Goal: Information Seeking & Learning: Learn about a topic

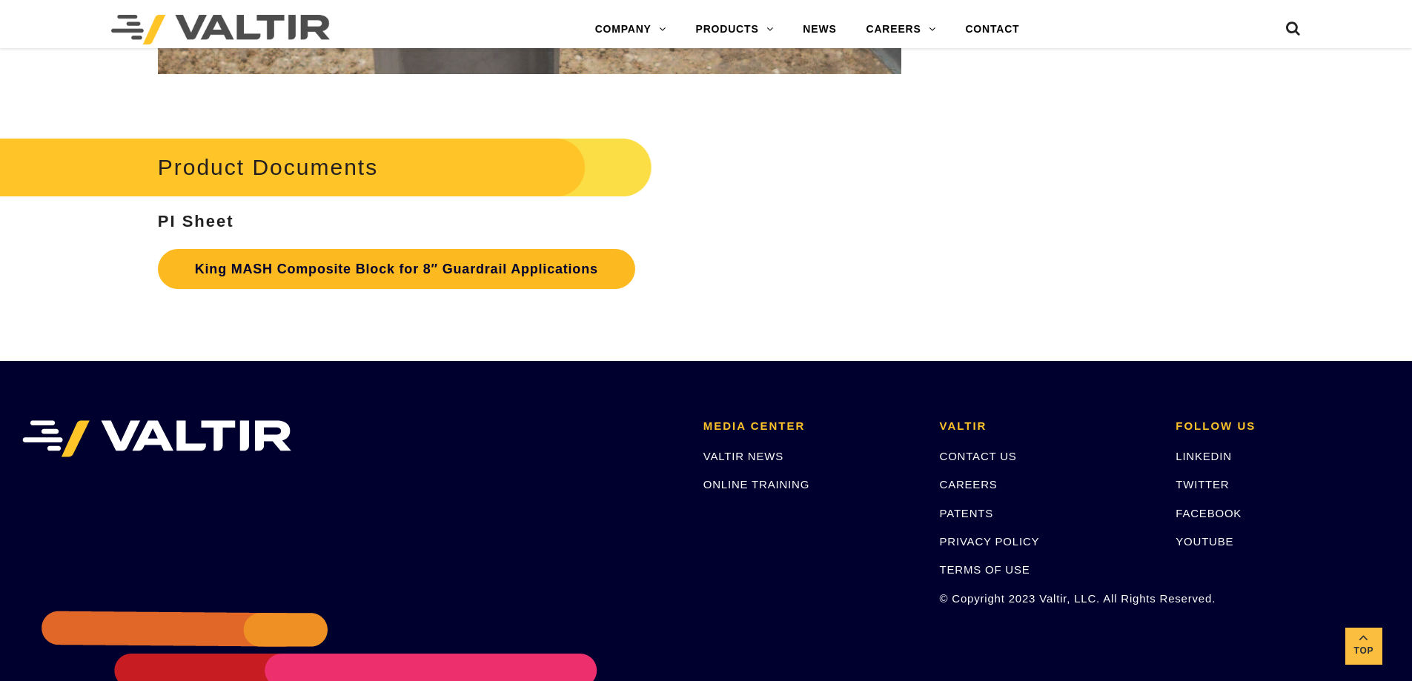
scroll to position [3089, 0]
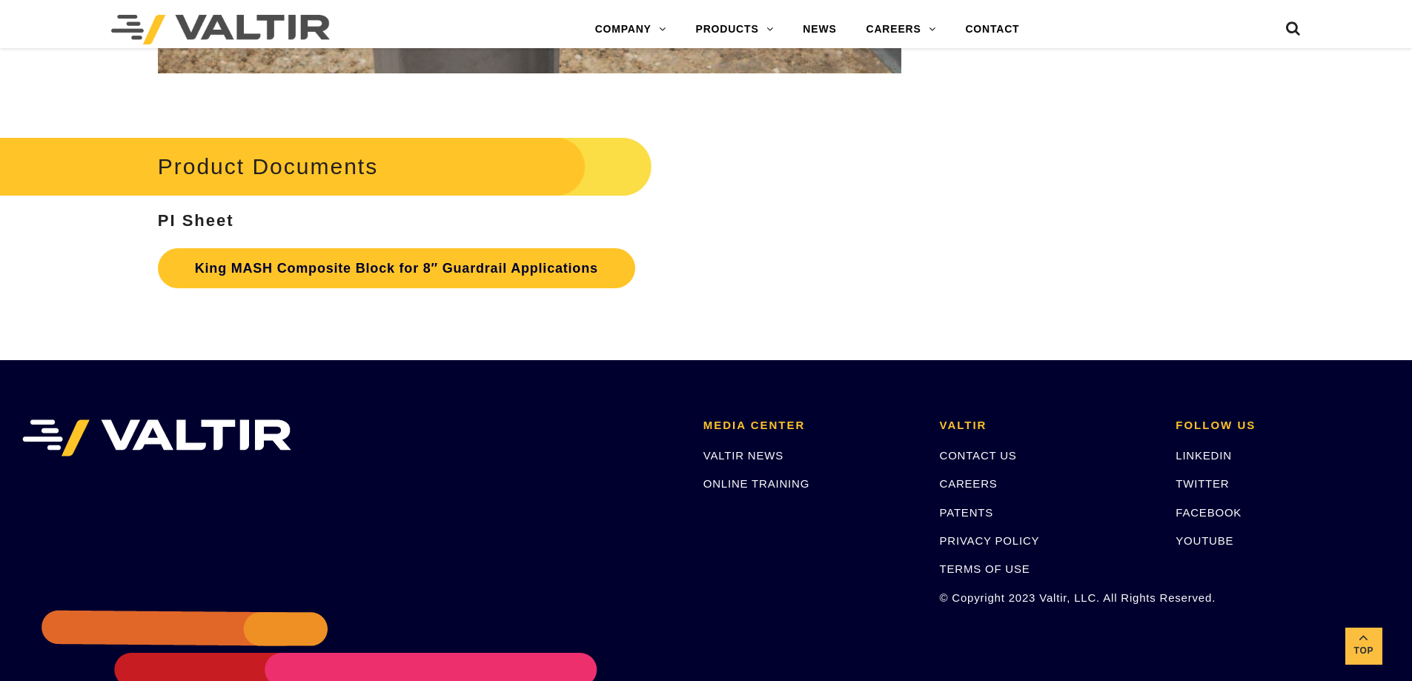
click at [454, 289] on p "King MASH Composite Block for 8″ Guardrail Applications" at bounding box center [529, 268] width 743 height 55
click at [448, 271] on link "King MASH Composite Block for 8″ Guardrail Applications" at bounding box center [396, 268] width 477 height 40
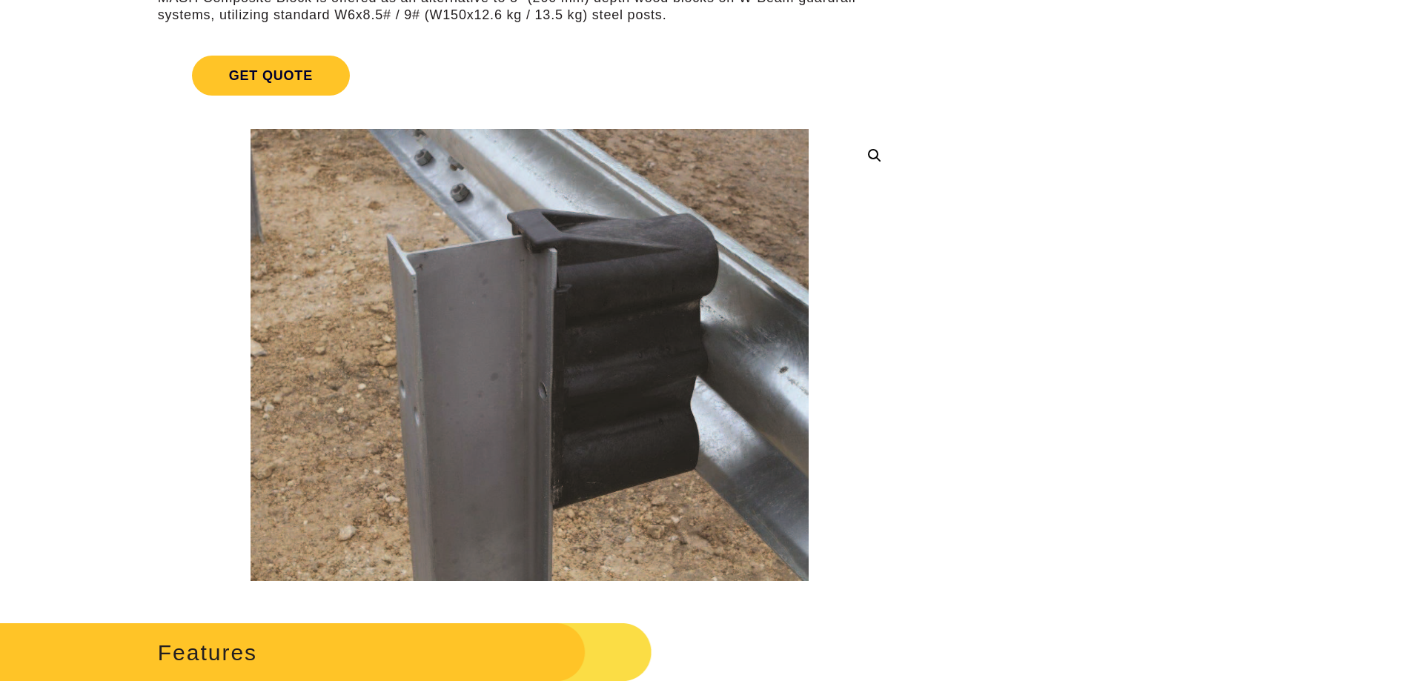
scroll to position [1, 0]
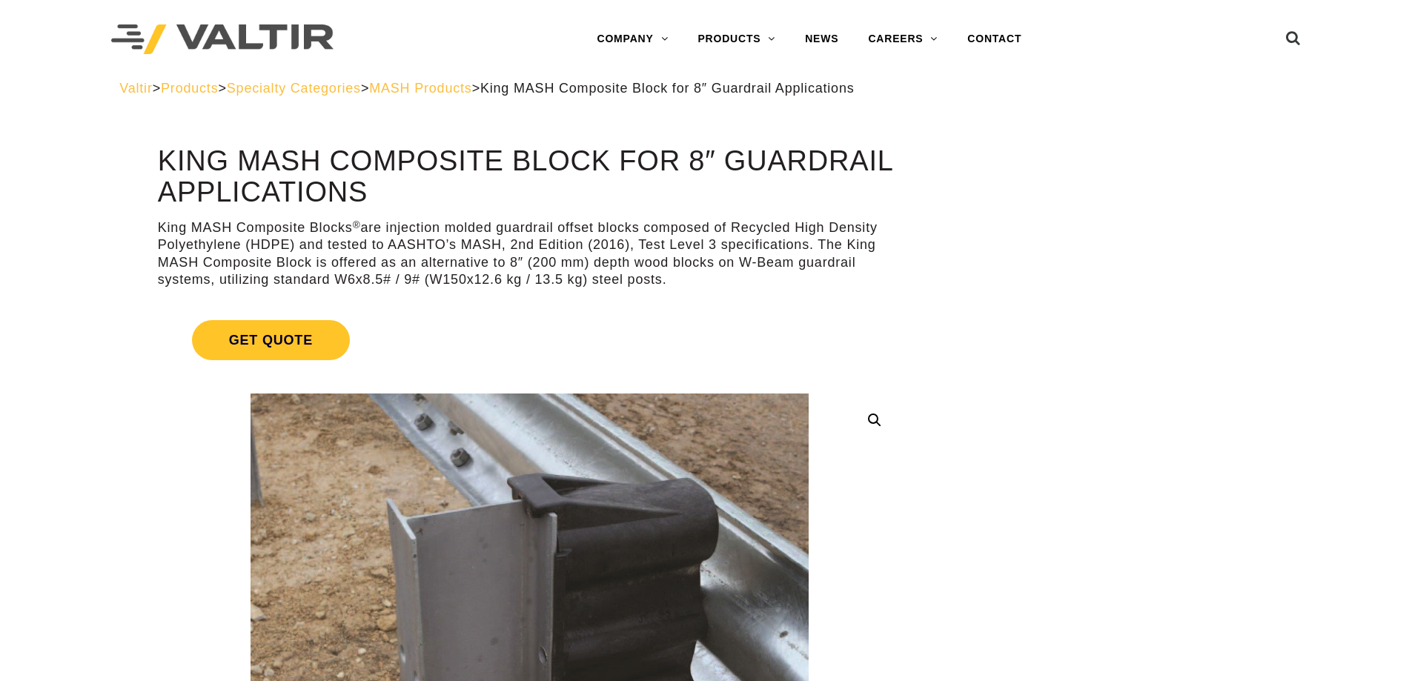
click at [441, 91] on span "MASH Products" at bounding box center [420, 88] width 102 height 15
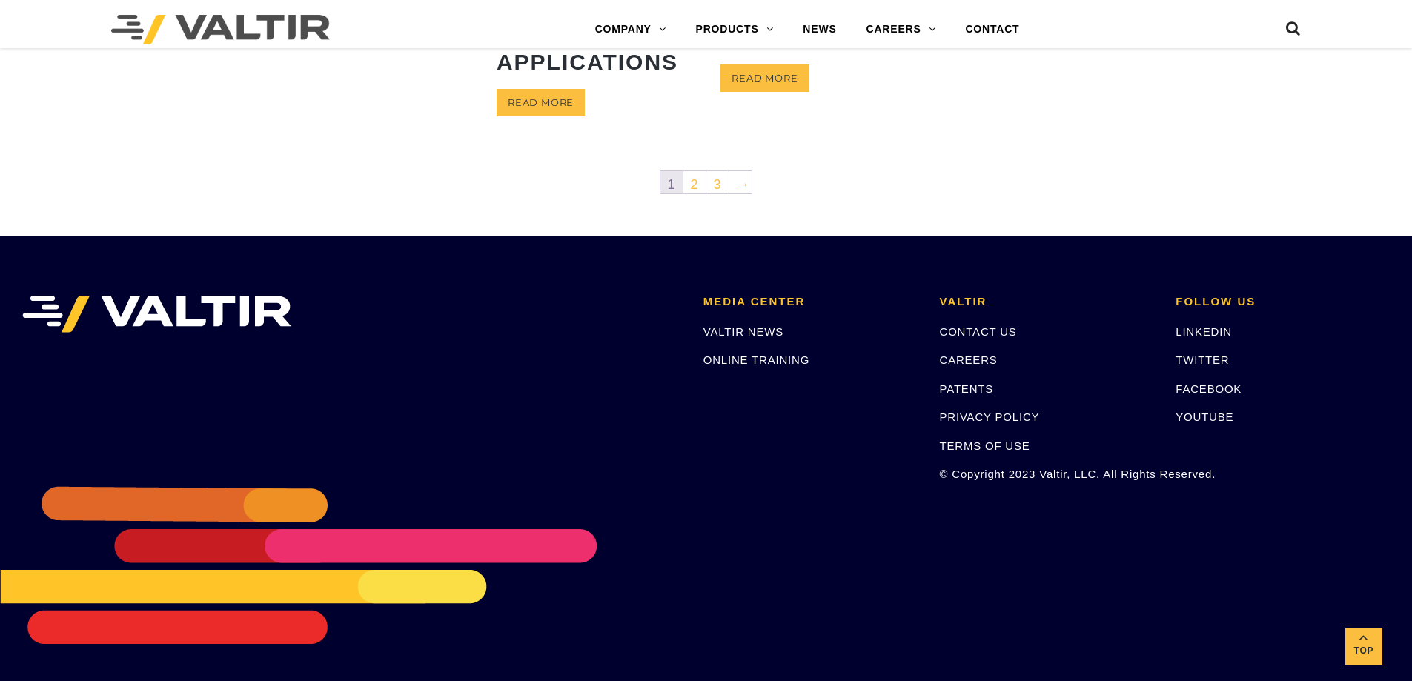
scroll to position [486, 0]
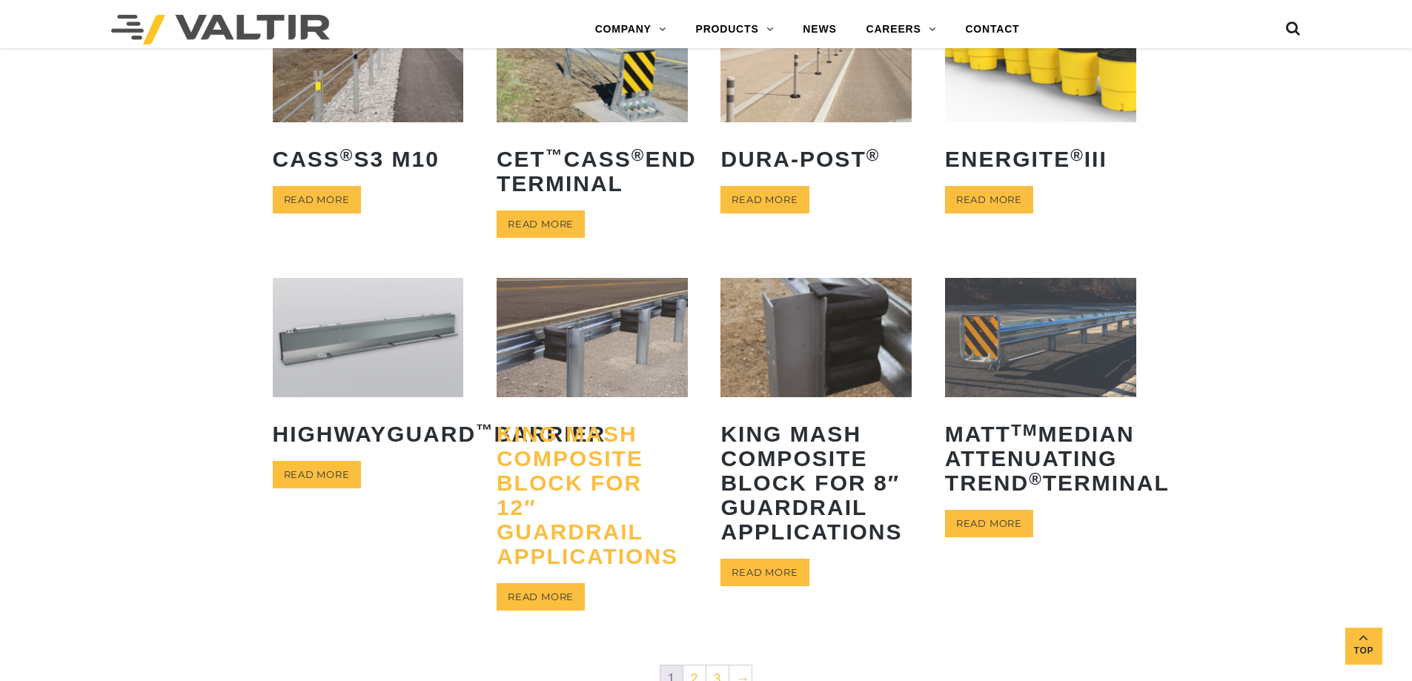
click at [556, 436] on h2 "King MASH Composite Block for 12″ Guardrail Applications" at bounding box center [592, 495] width 191 height 169
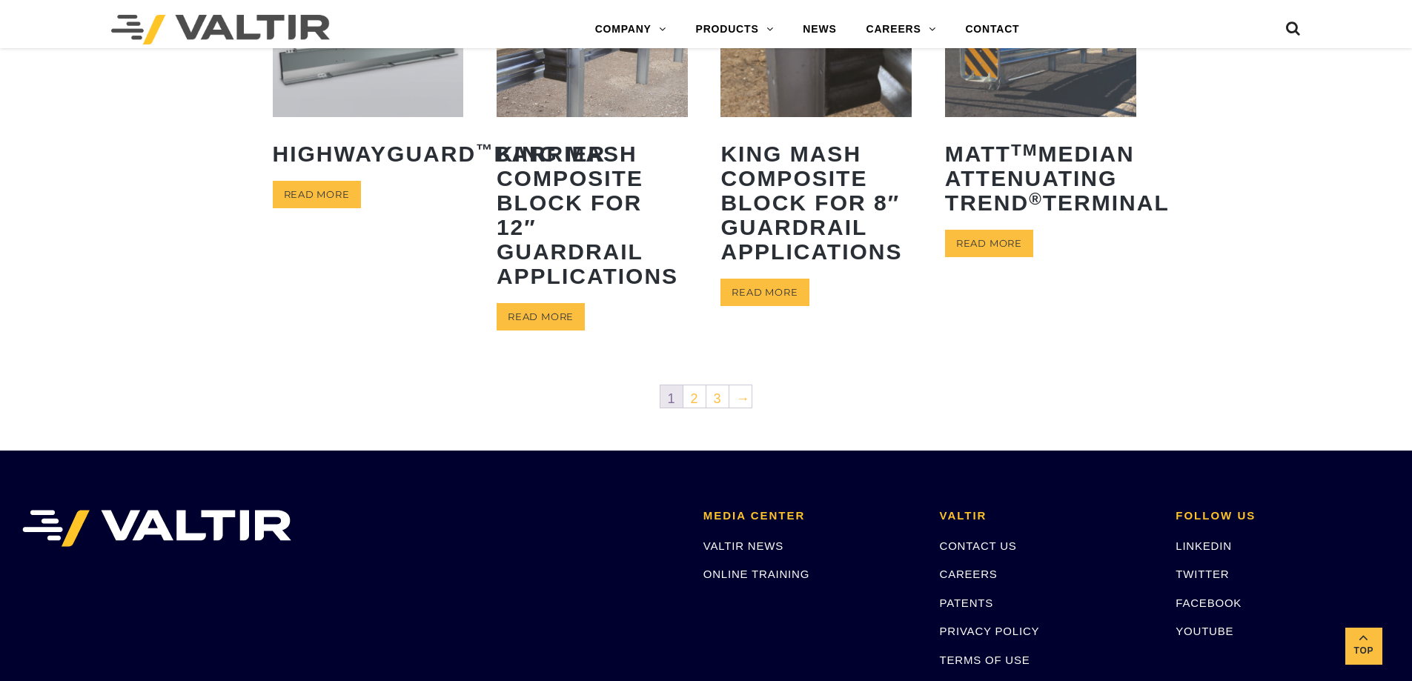
scroll to position [734, 0]
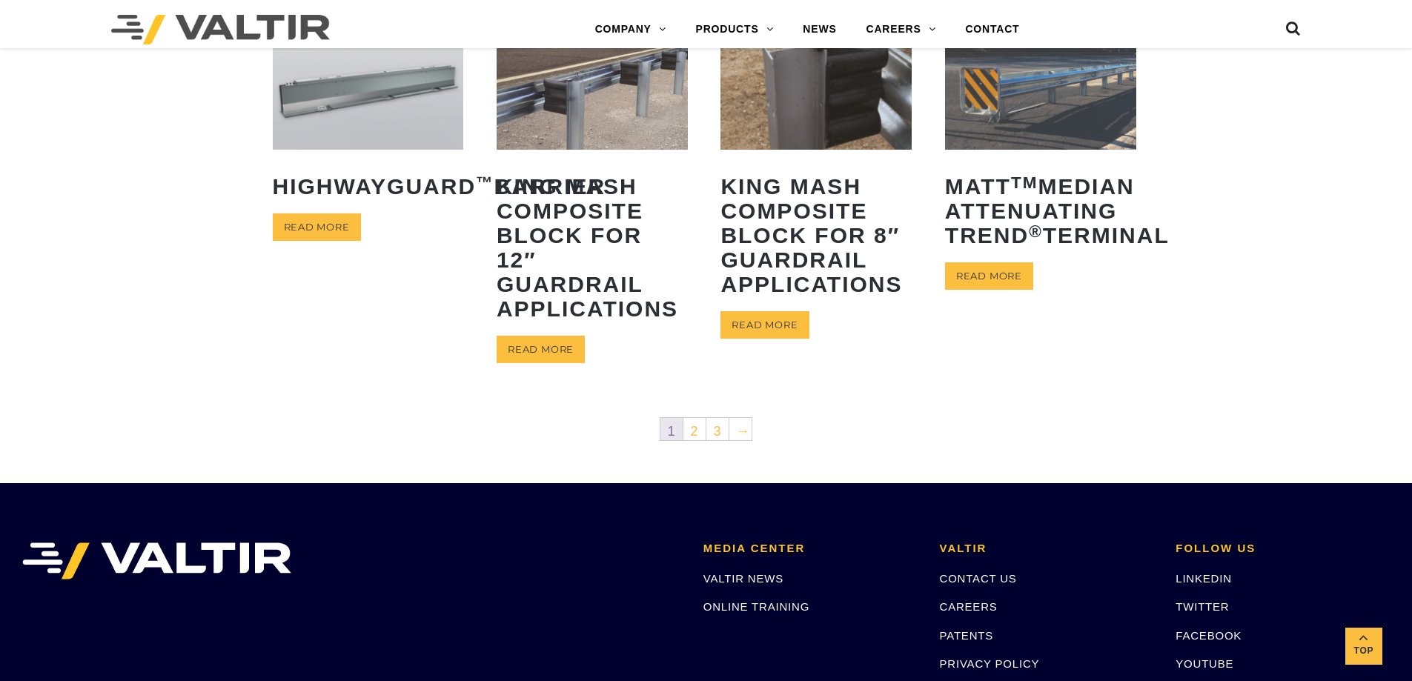
click at [1290, 30] on icon at bounding box center [1293, 32] width 15 height 22
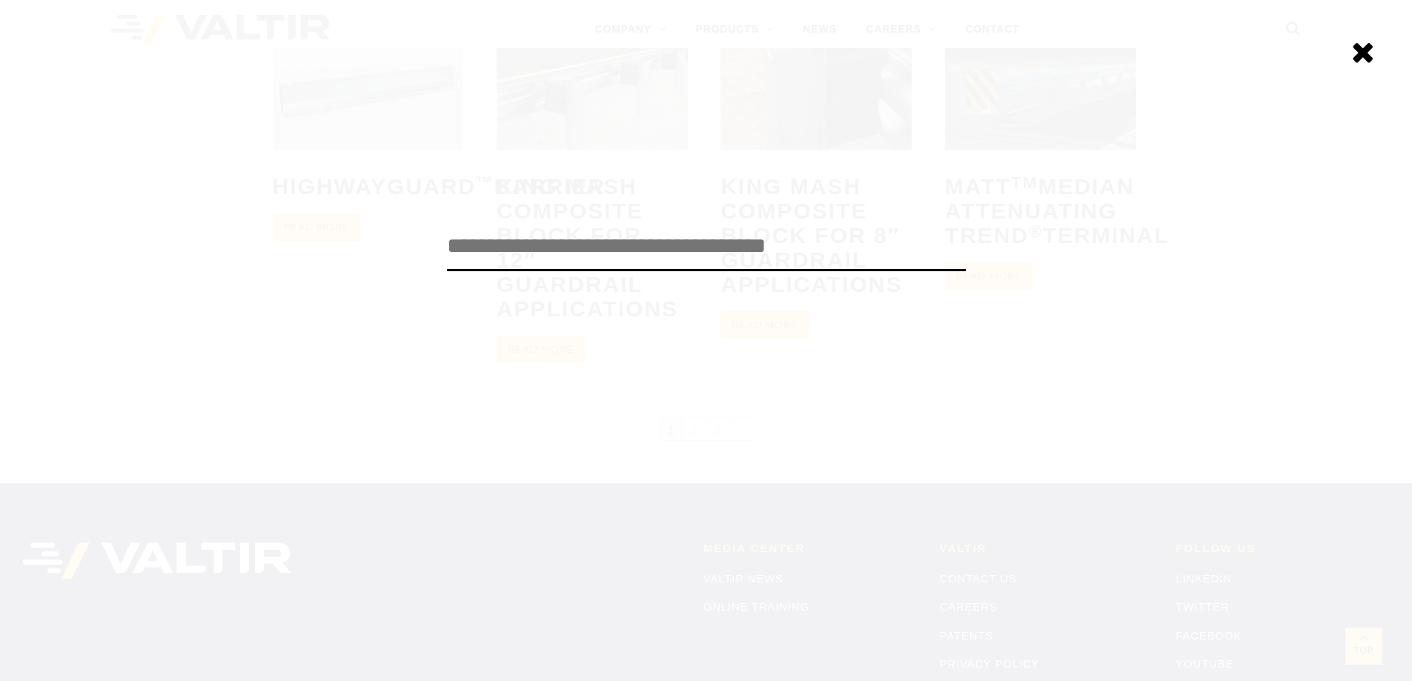
click at [797, 239] on input "search" at bounding box center [706, 246] width 519 height 49
type input "**********"
click input "******" at bounding box center [0, 0] width 0 height 0
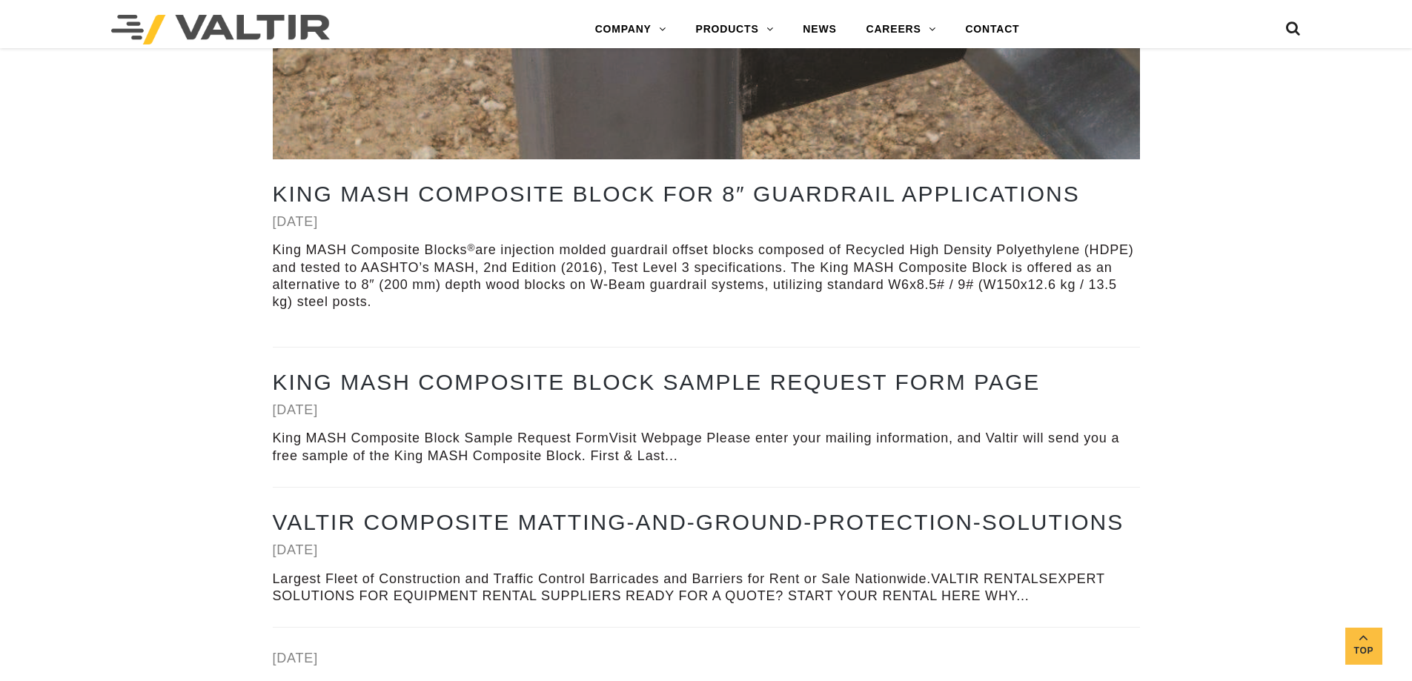
scroll to position [1359, 0]
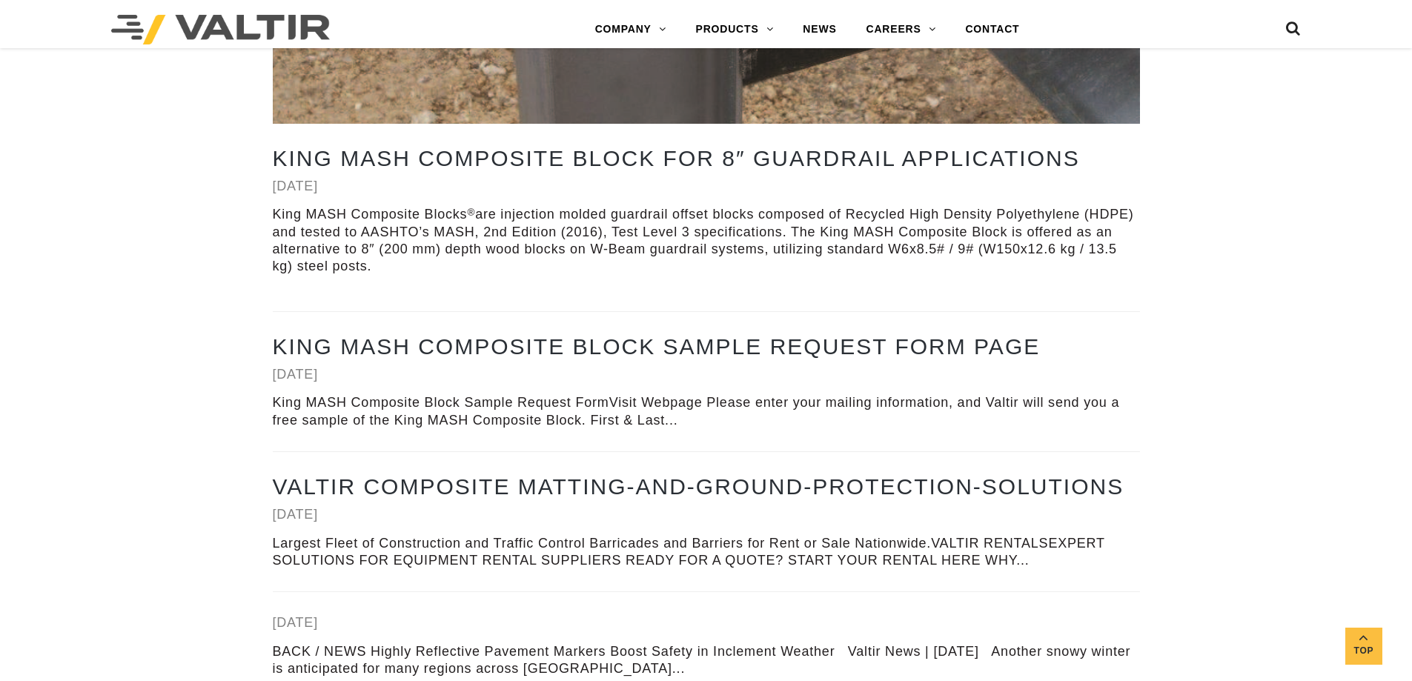
drag, startPoint x: 674, startPoint y: 494, endPoint x: 1248, endPoint y: 437, distance: 576.5
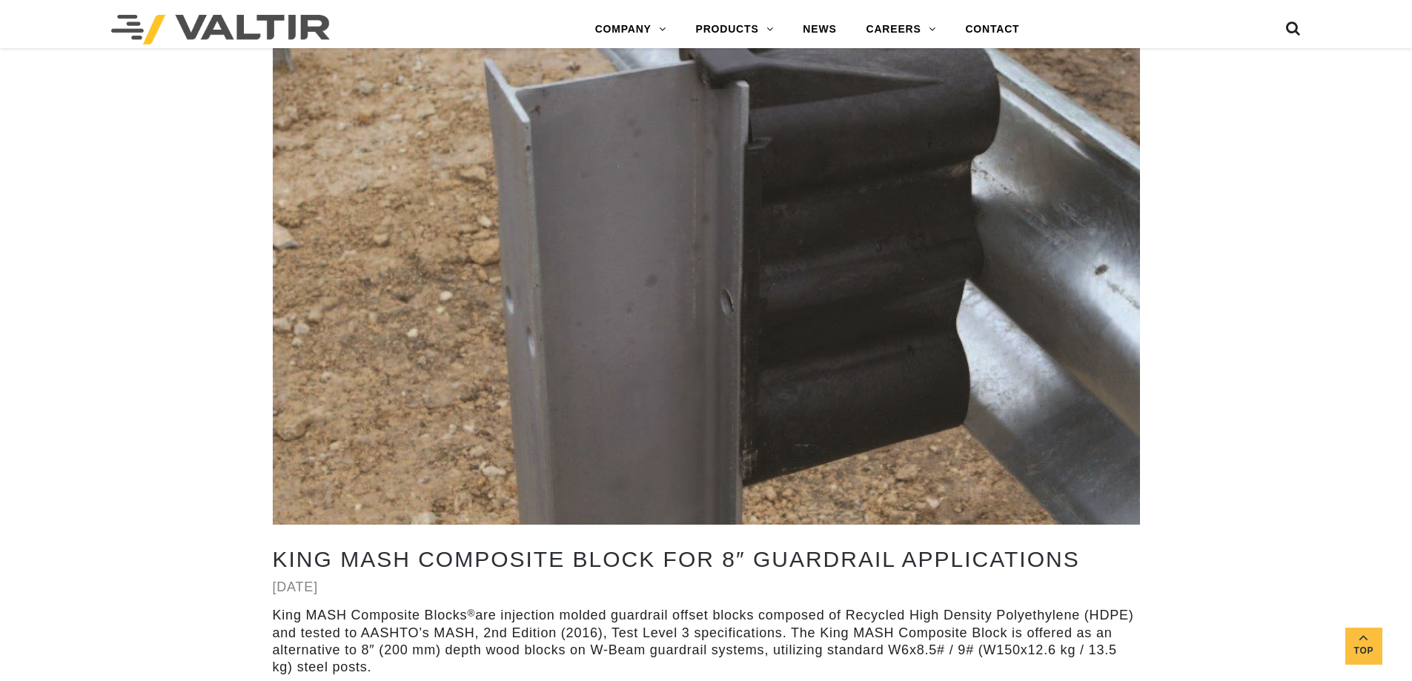
scroll to position [0, 0]
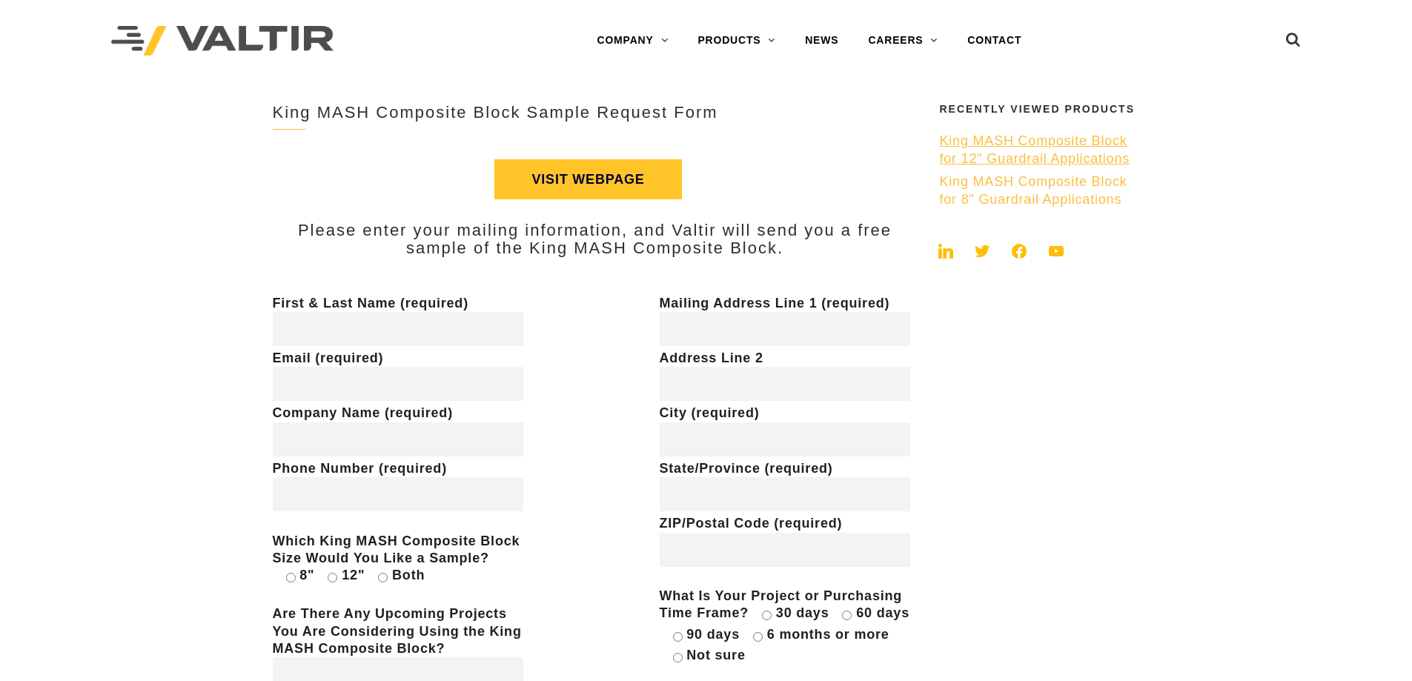
click at [998, 158] on span "King MASH Composite Block for 12" Guardrail Applications" at bounding box center [1035, 149] width 190 height 32
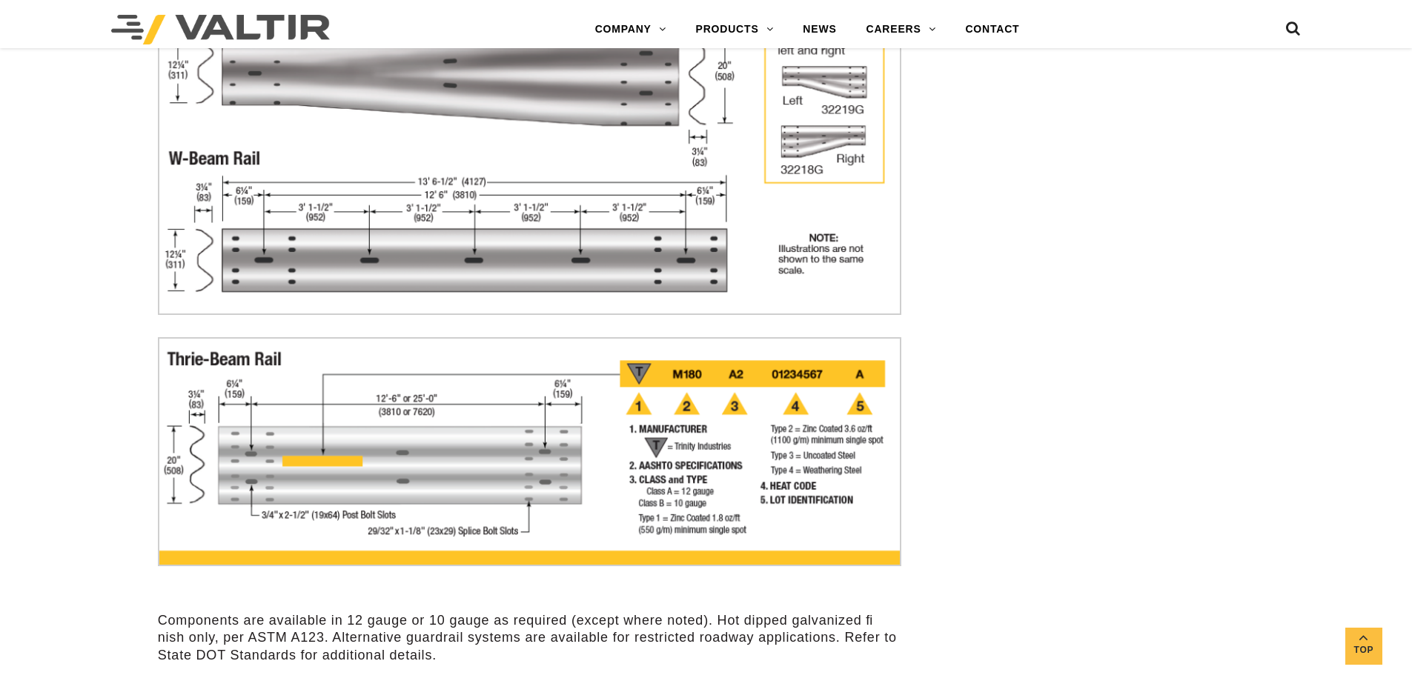
scroll to position [4694, 0]
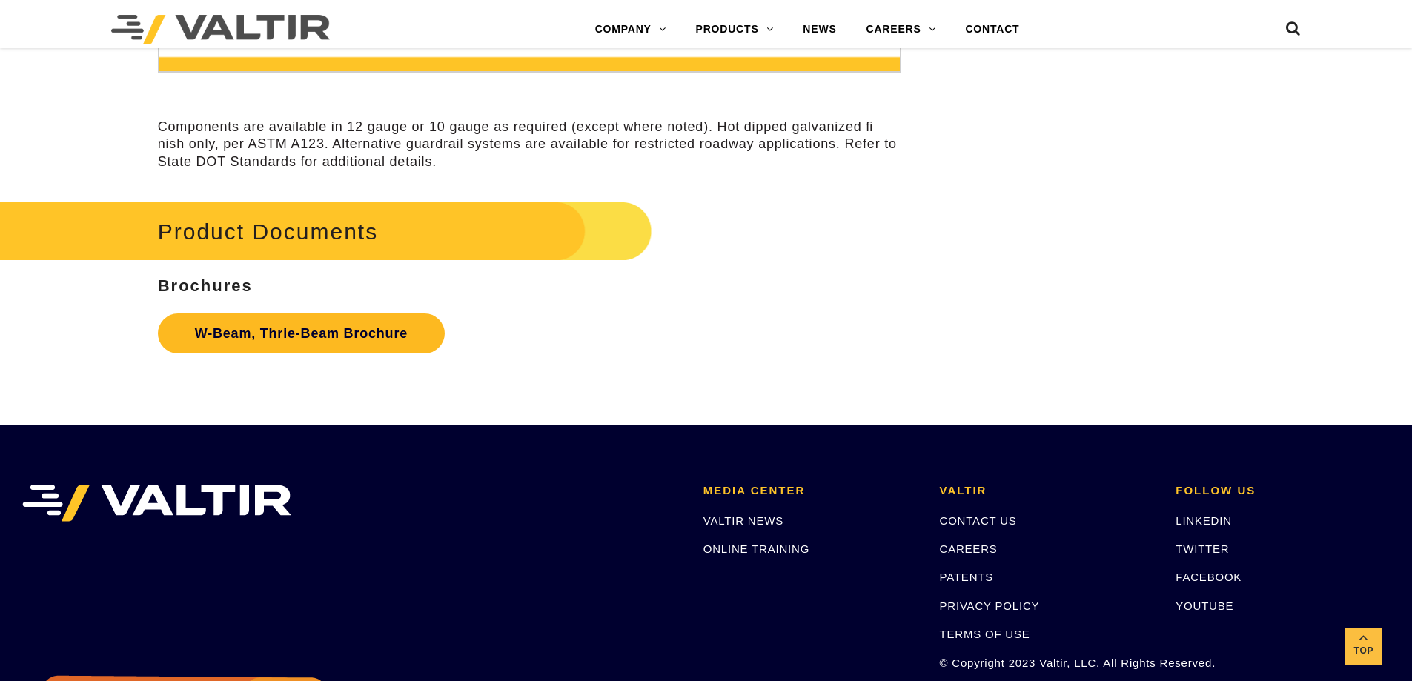
click at [280, 316] on link "W-Beam, Thrie-Beam Brochure" at bounding box center [301, 334] width 287 height 40
